Goal: Find specific page/section: Find specific page/section

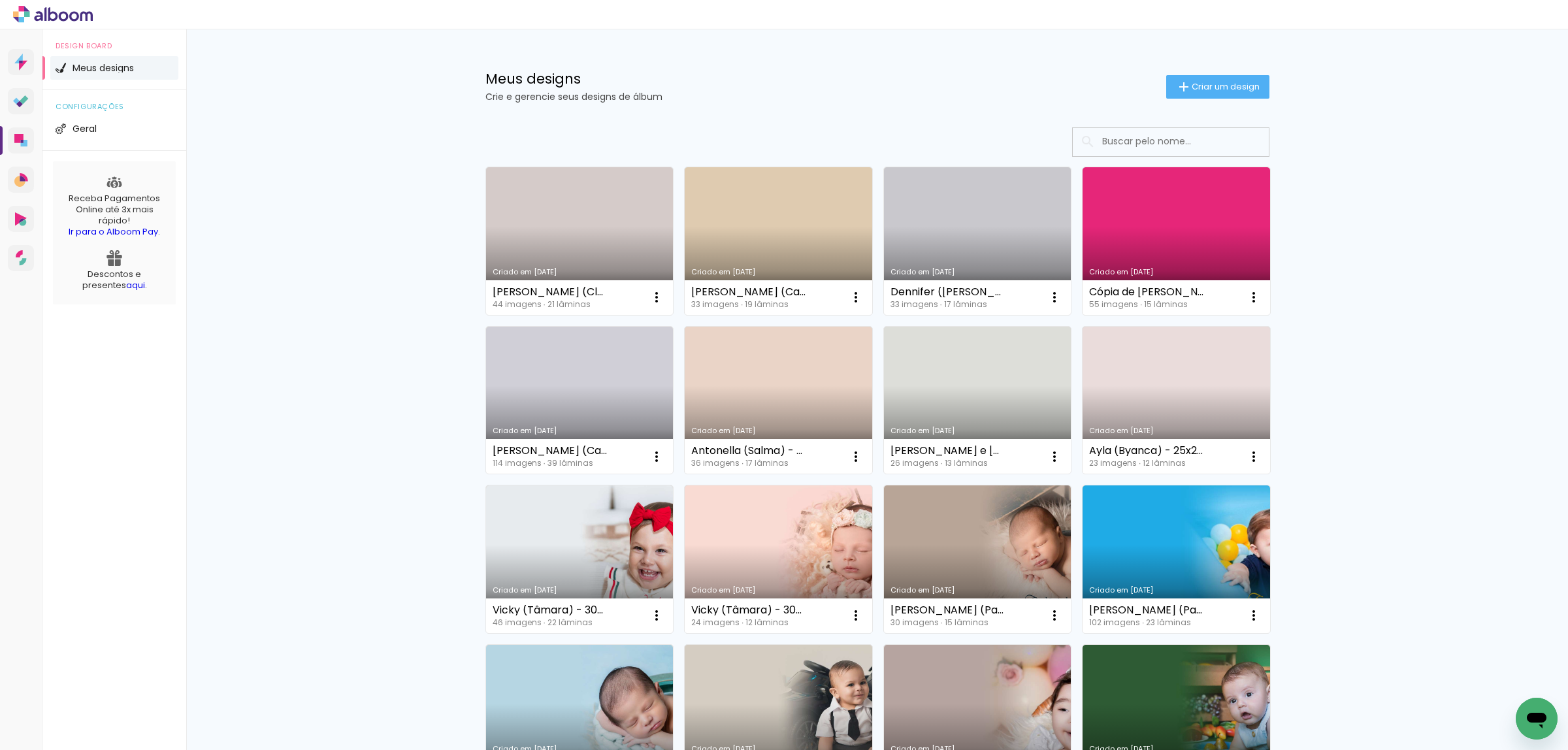
click at [1150, 142] on input at bounding box center [1189, 141] width 186 height 27
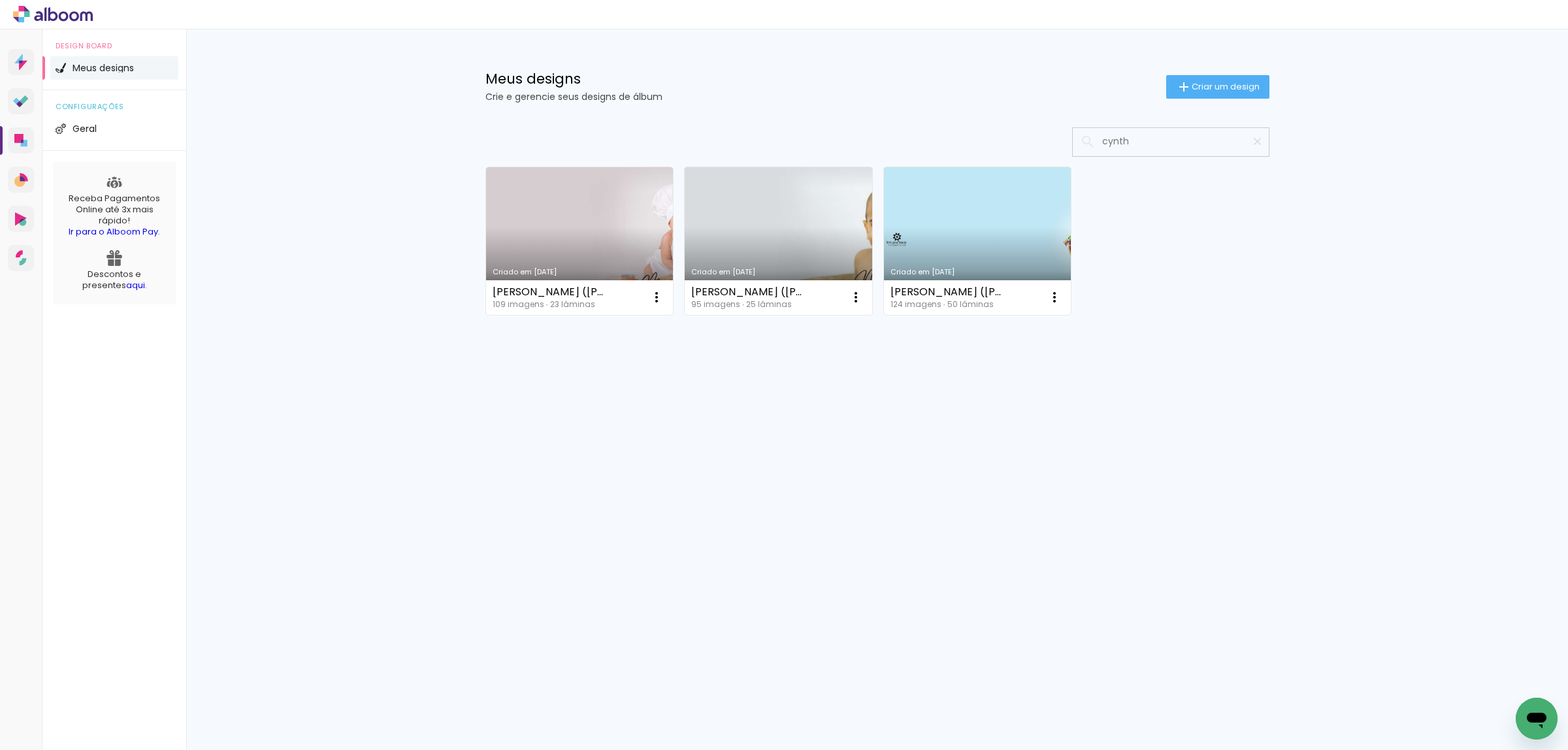
type input "cynth"
type paper-input "cynth"
click at [984, 234] on link "Criado em [DATE]" at bounding box center [977, 241] width 187 height 148
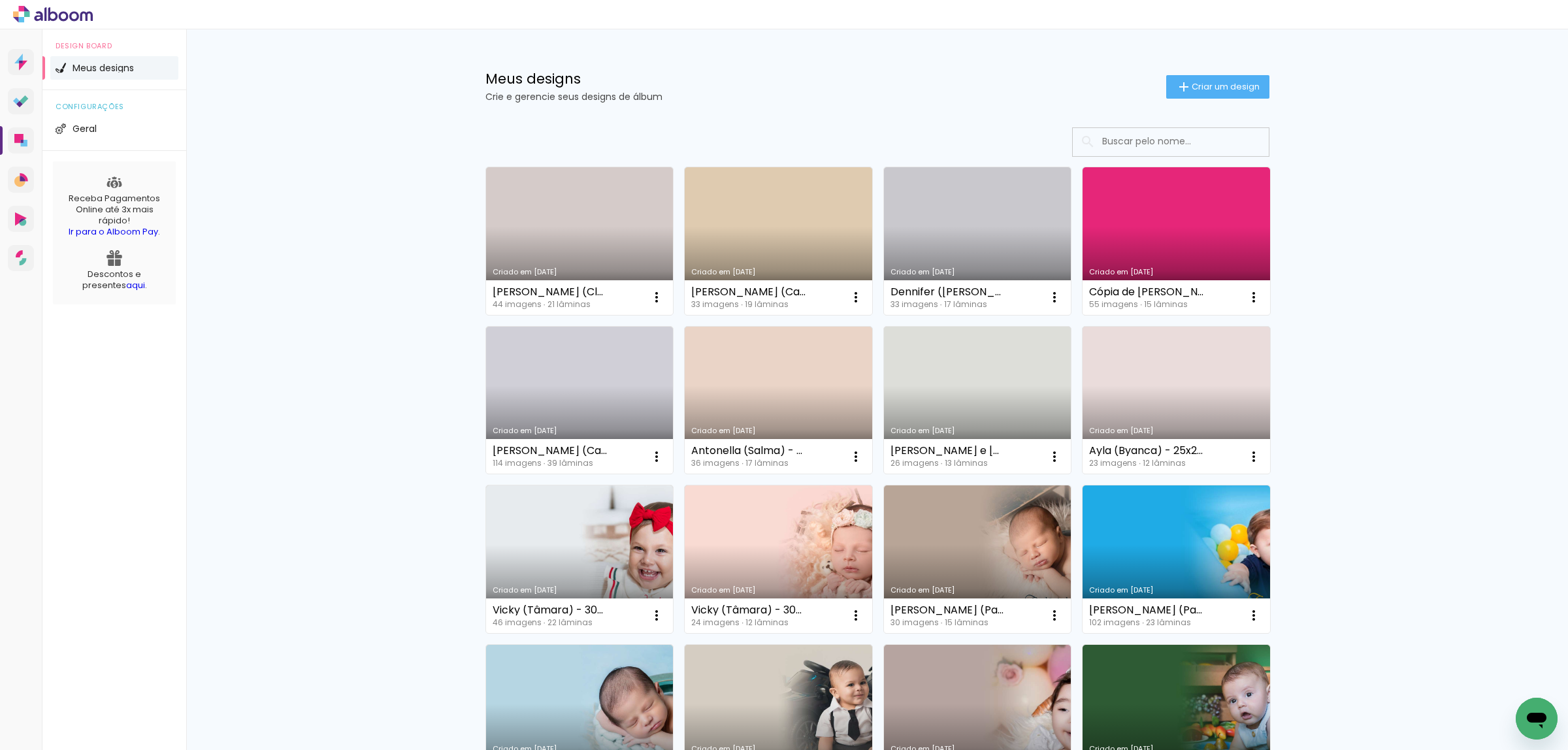
click at [1131, 138] on input at bounding box center [1189, 141] width 186 height 27
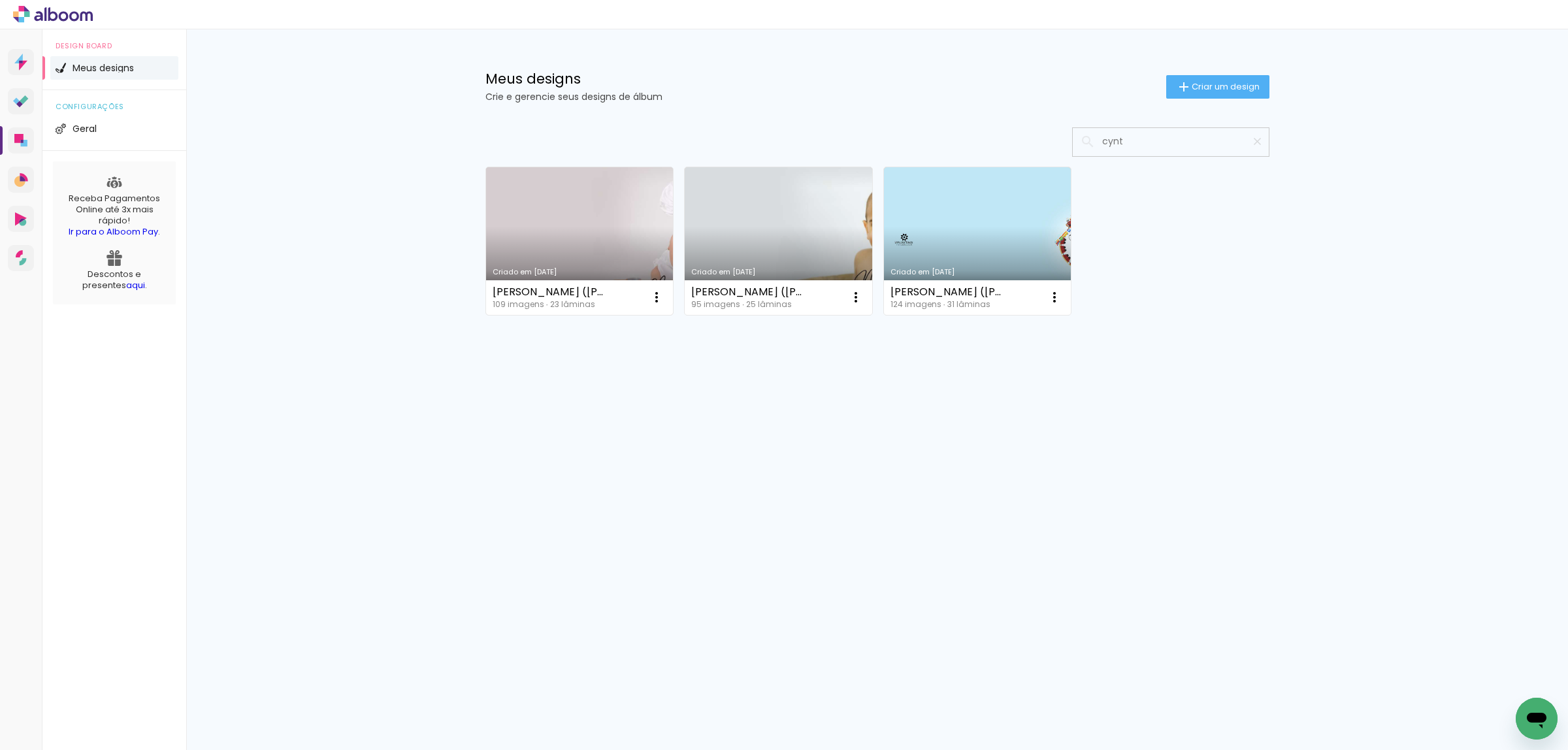
type input "cynt"
type paper-input "cynt"
drag, startPoint x: 491, startPoint y: 302, endPoint x: 505, endPoint y: 305, distance: 14.3
click at [505, 305] on div "109 imagens ∙ 23 lâminas" at bounding box center [550, 304] width 114 height 8
click at [596, 249] on link "Criado em [DATE]" at bounding box center [580, 241] width 187 height 148
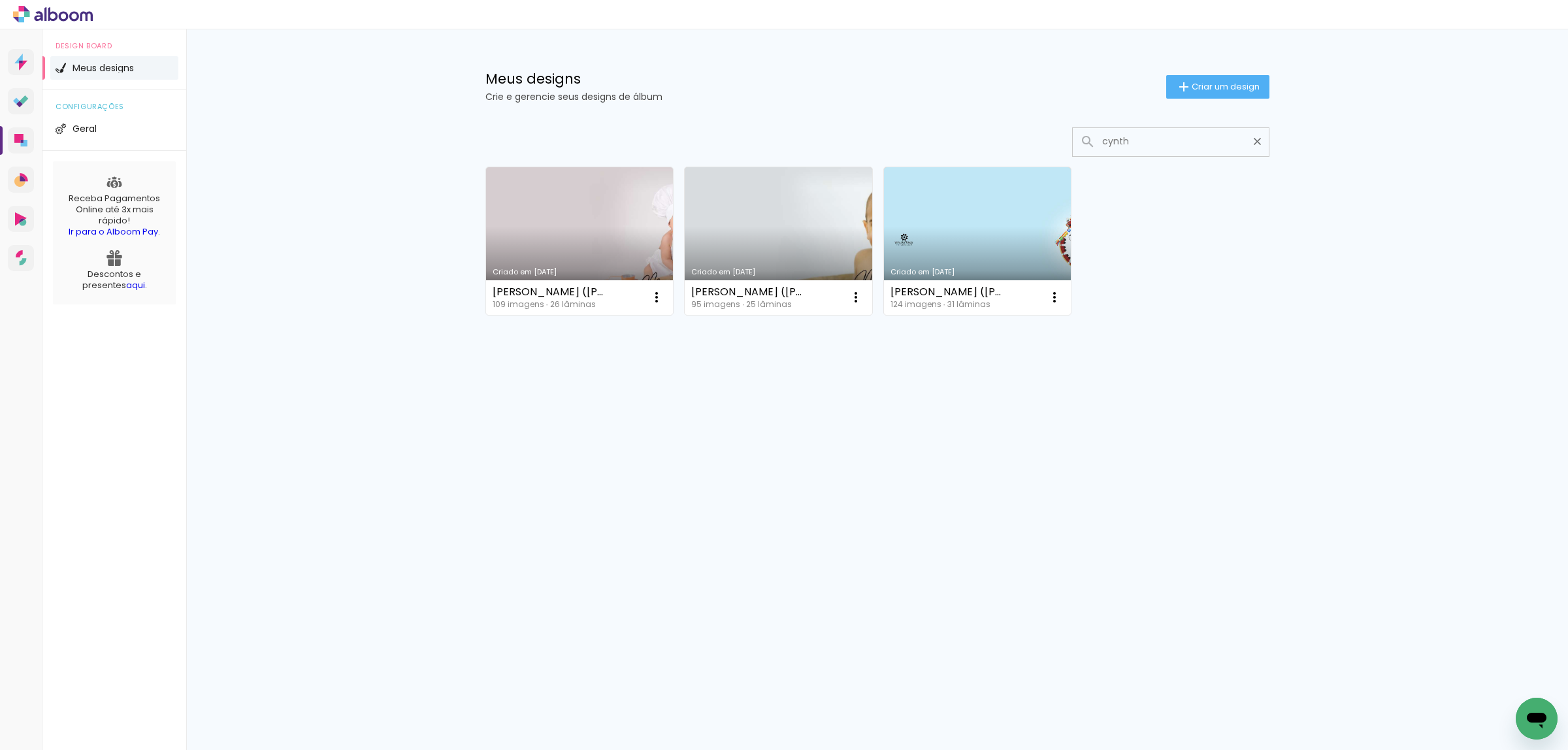
type input "cynth"
type paper-input "cynth"
click at [528, 229] on link "Criado em 17/03/25" at bounding box center [580, 241] width 187 height 148
